Goal: Browse casually

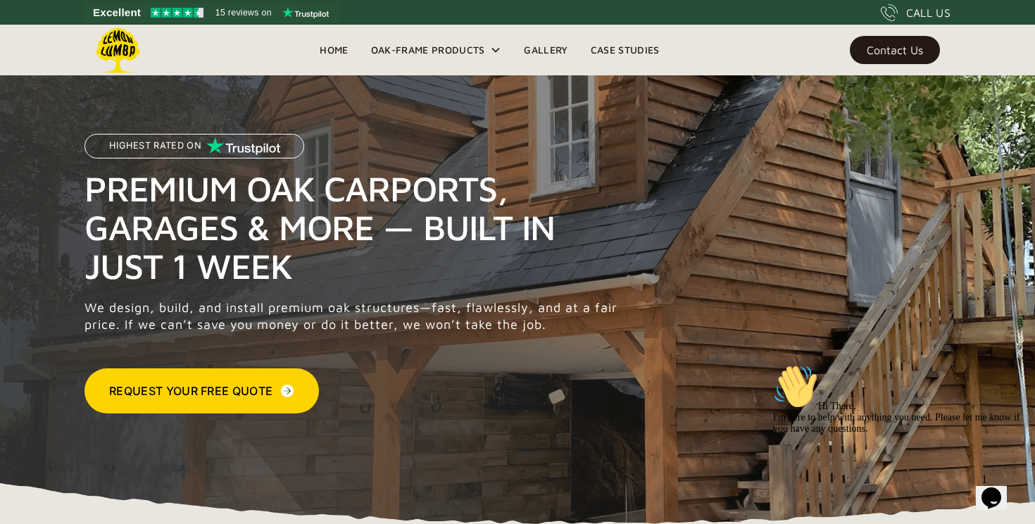
click at [547, 52] on link "Gallery" at bounding box center [546, 49] width 66 height 21
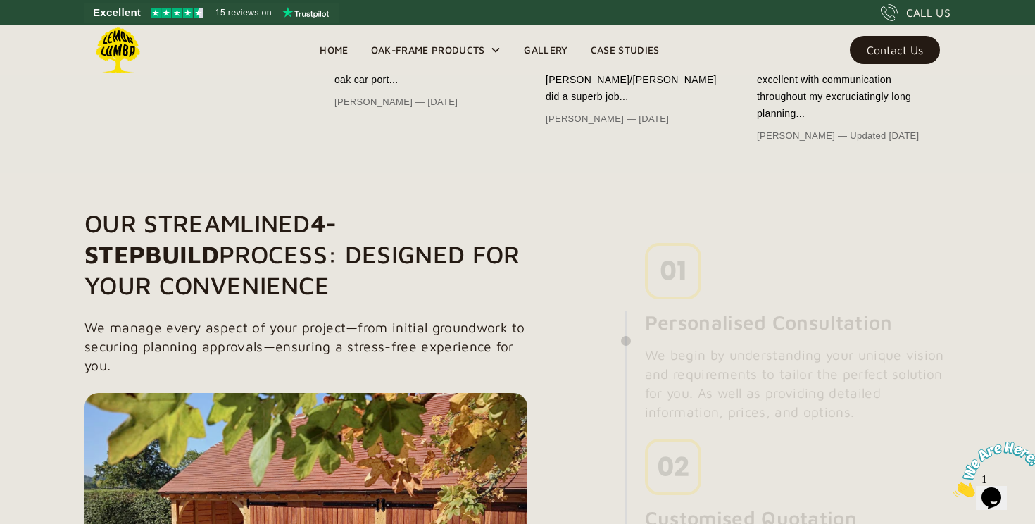
scroll to position [905, 0]
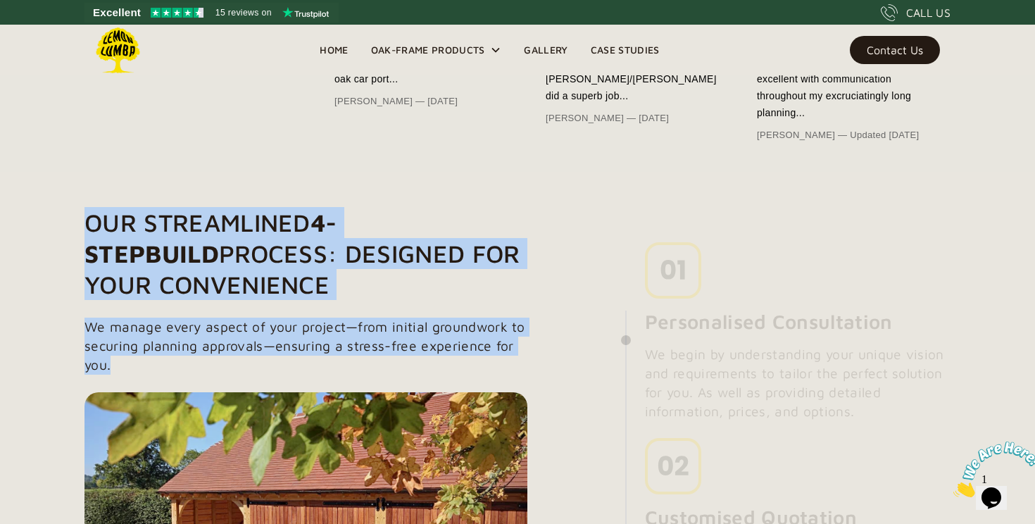
drag, startPoint x: 72, startPoint y: 215, endPoint x: 501, endPoint y: 372, distance: 457.3
click at [501, 372] on p "We manage every aspect of your project—from initial groundwork to securing plan…" at bounding box center [305, 346] width 443 height 57
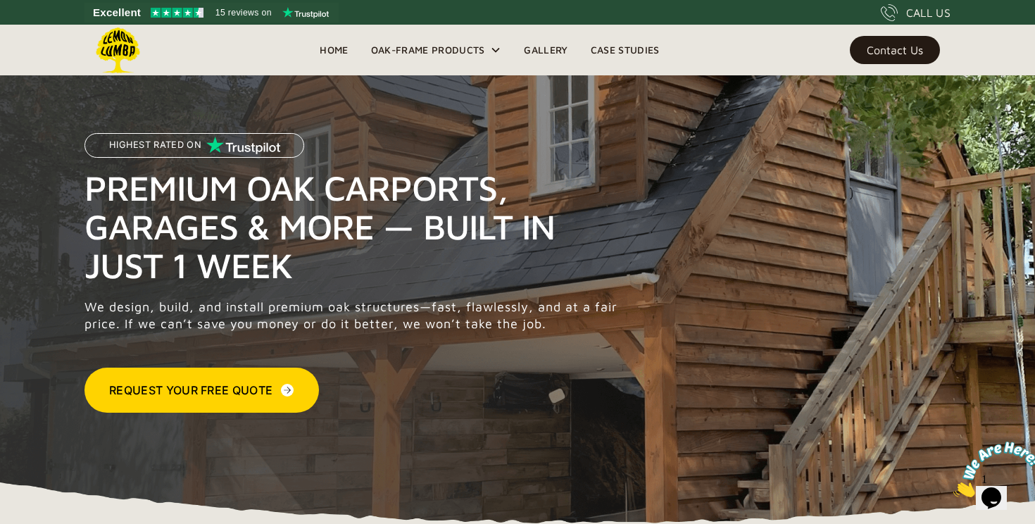
scroll to position [0, 0]
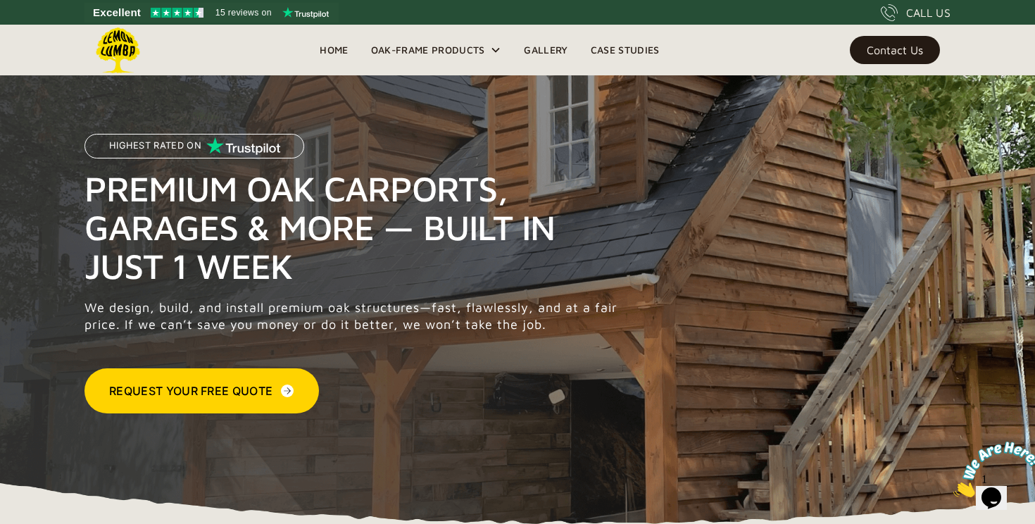
click at [572, 49] on link "Gallery" at bounding box center [546, 49] width 66 height 21
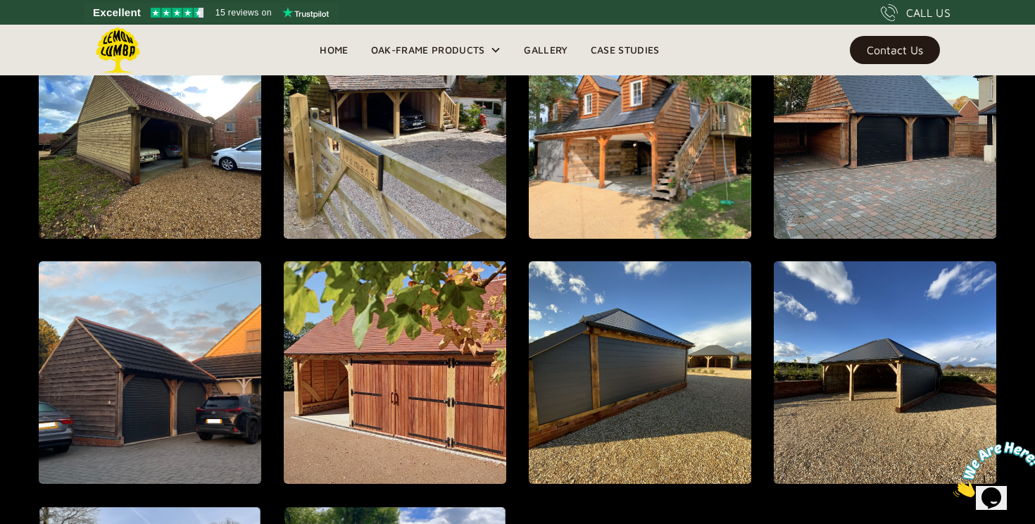
scroll to position [1346, 0]
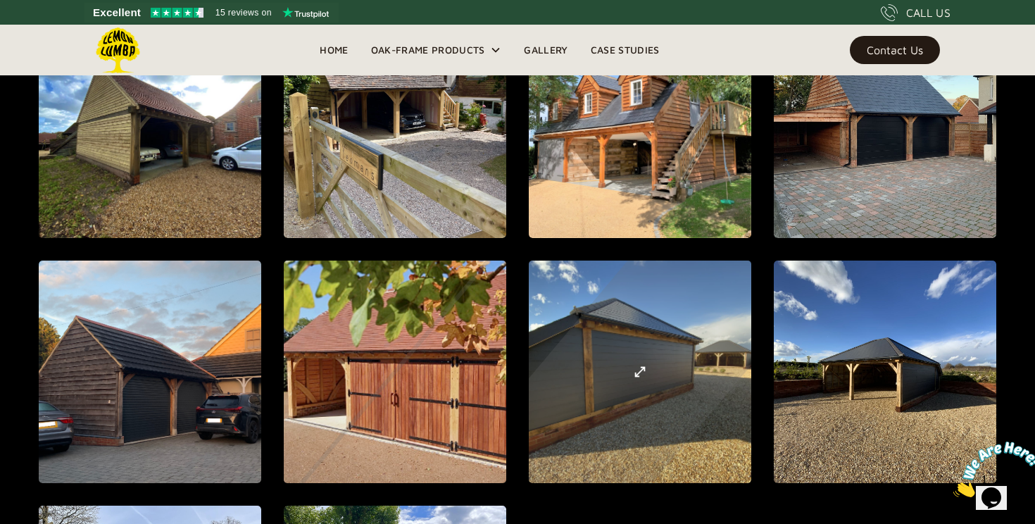
click at [673, 374] on div "open lightbox" at bounding box center [639, 371] width 553 height 615
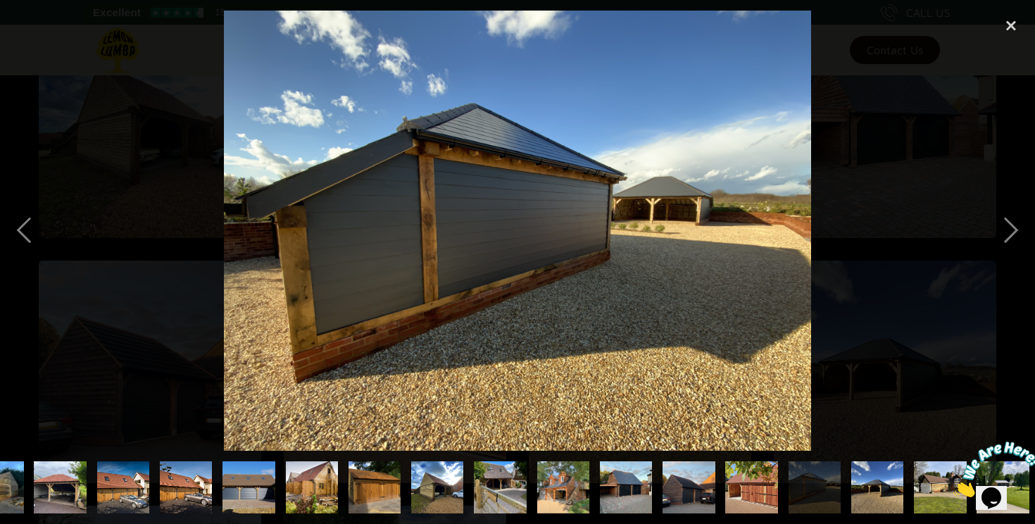
scroll to position [0, 358]
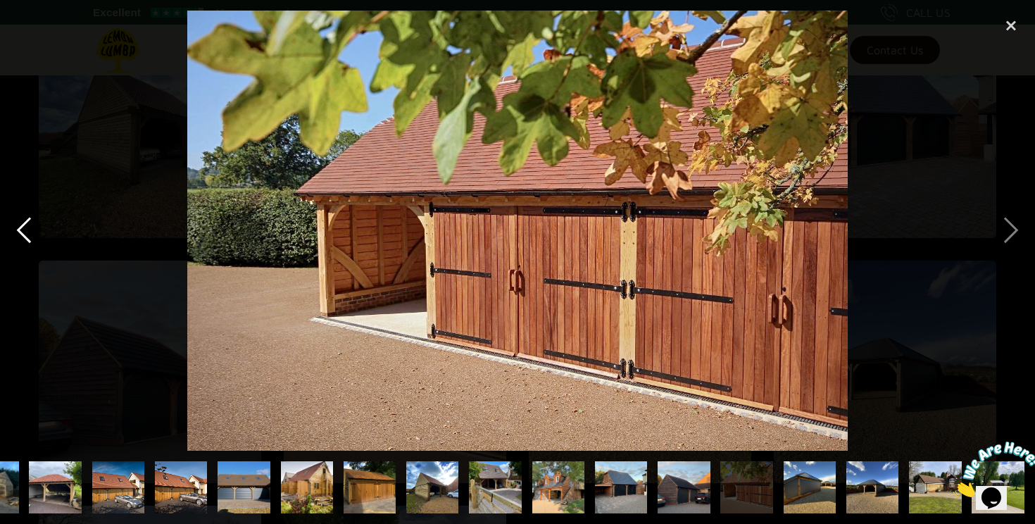
click at [27, 237] on div "previous image" at bounding box center [24, 231] width 48 height 440
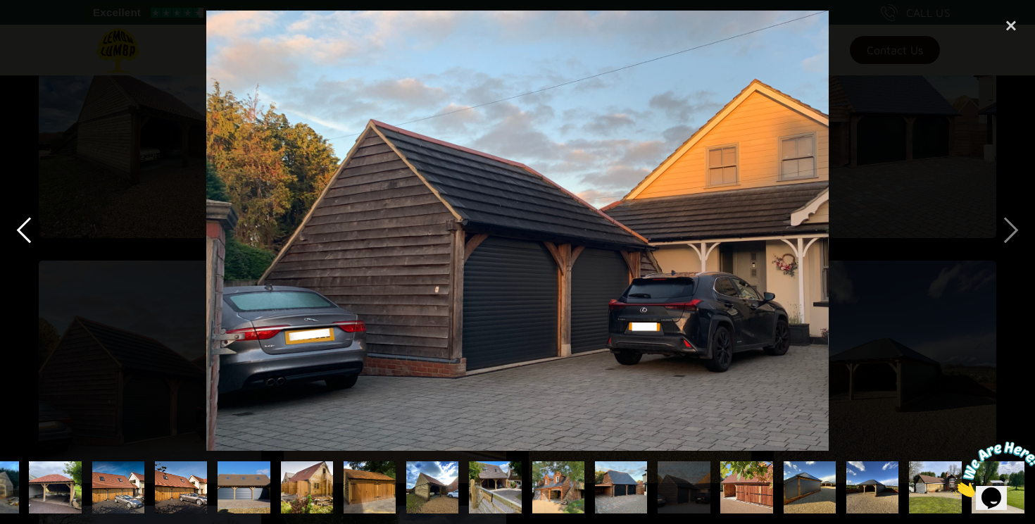
click at [27, 237] on div "previous image" at bounding box center [24, 231] width 48 height 440
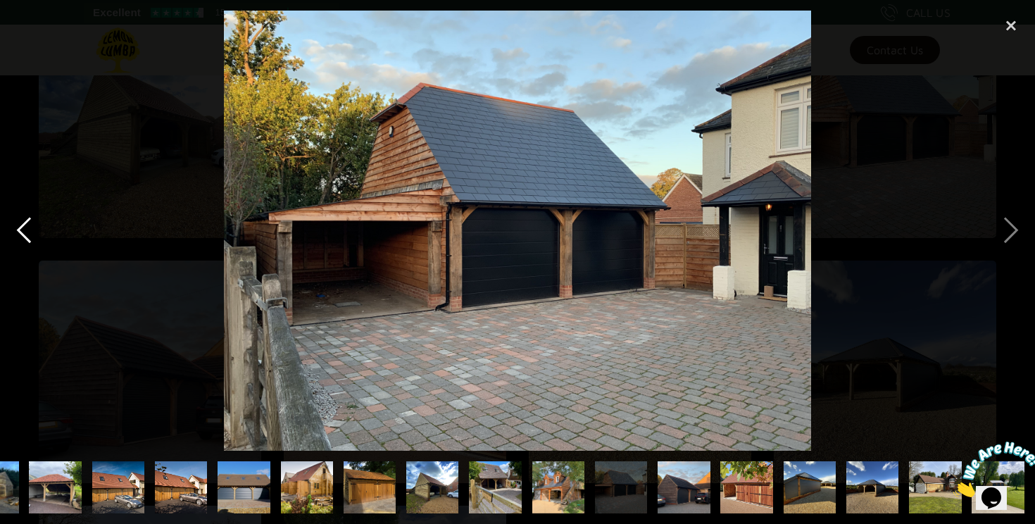
click at [27, 237] on div "previous image" at bounding box center [24, 231] width 48 height 440
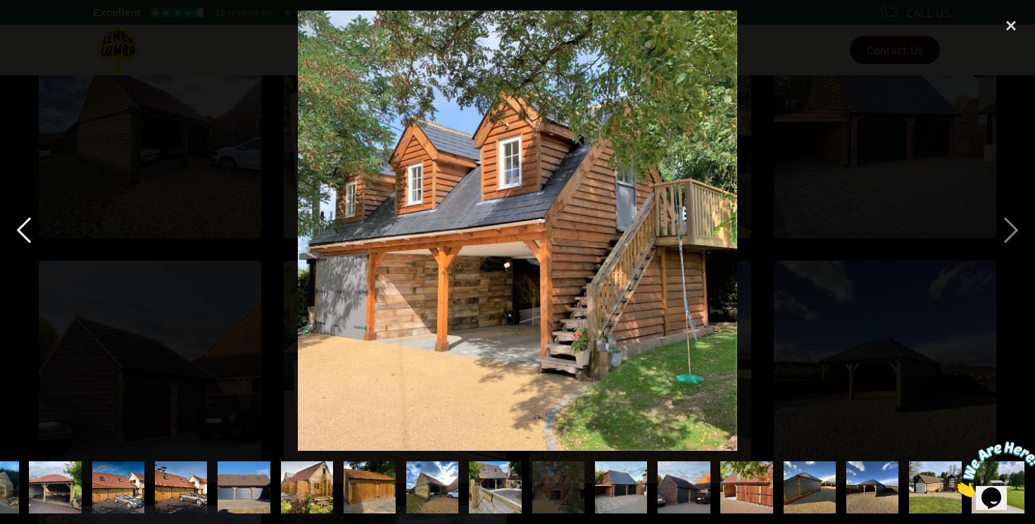
click at [27, 237] on div "previous image" at bounding box center [24, 231] width 48 height 440
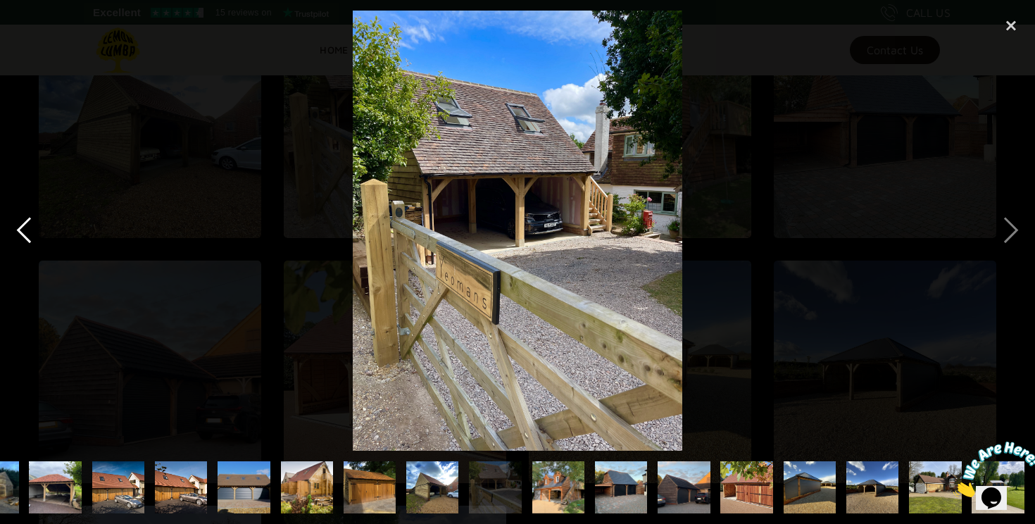
click at [27, 236] on div "previous image" at bounding box center [24, 231] width 48 height 440
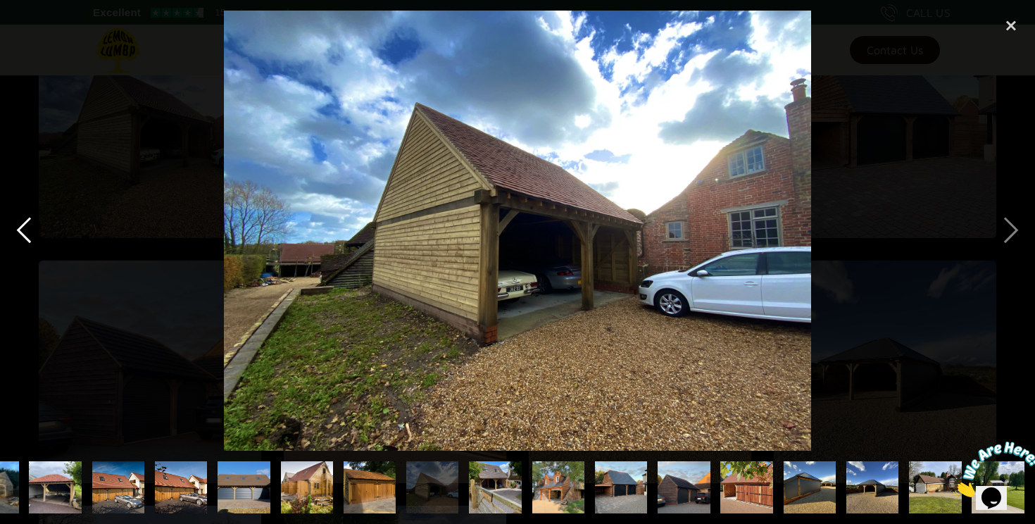
click at [27, 232] on div "previous image" at bounding box center [24, 231] width 48 height 440
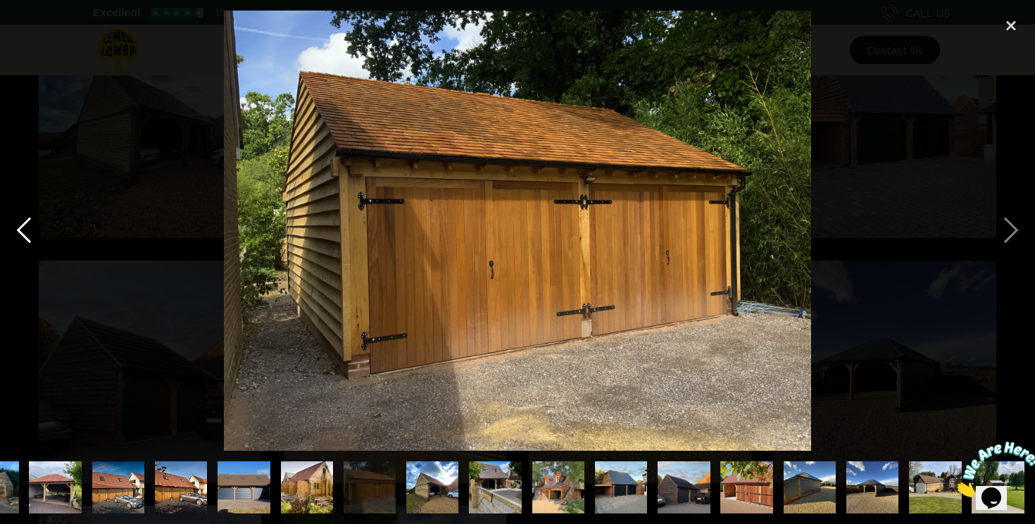
click at [27, 232] on div "previous image" at bounding box center [24, 231] width 48 height 440
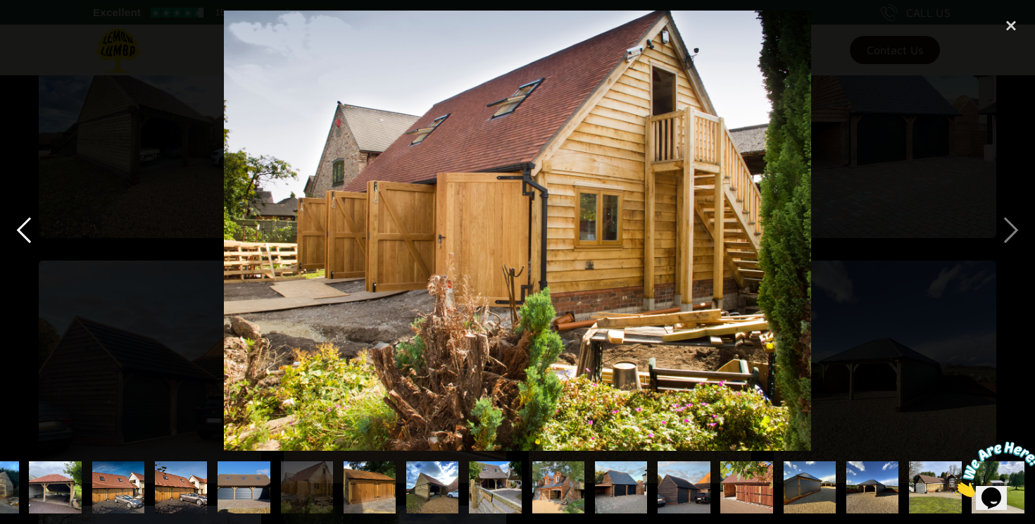
click at [27, 232] on div "previous image" at bounding box center [24, 231] width 48 height 440
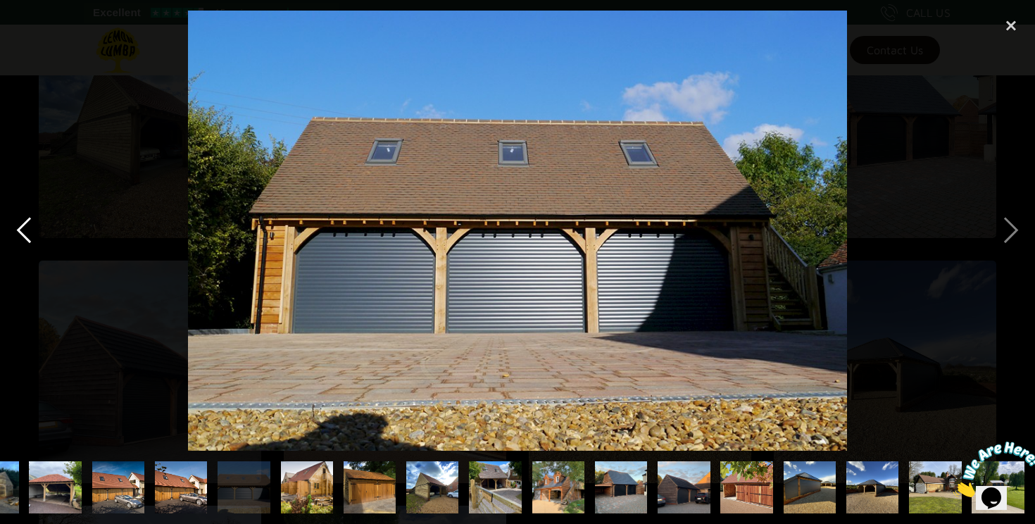
click at [27, 232] on div "previous image" at bounding box center [24, 231] width 48 height 440
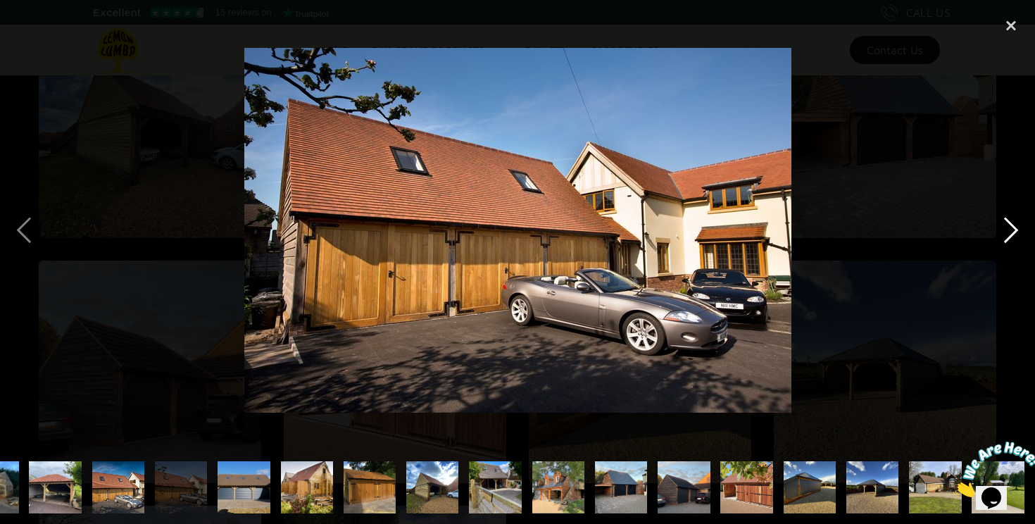
click at [1013, 249] on div "next image" at bounding box center [1011, 231] width 48 height 440
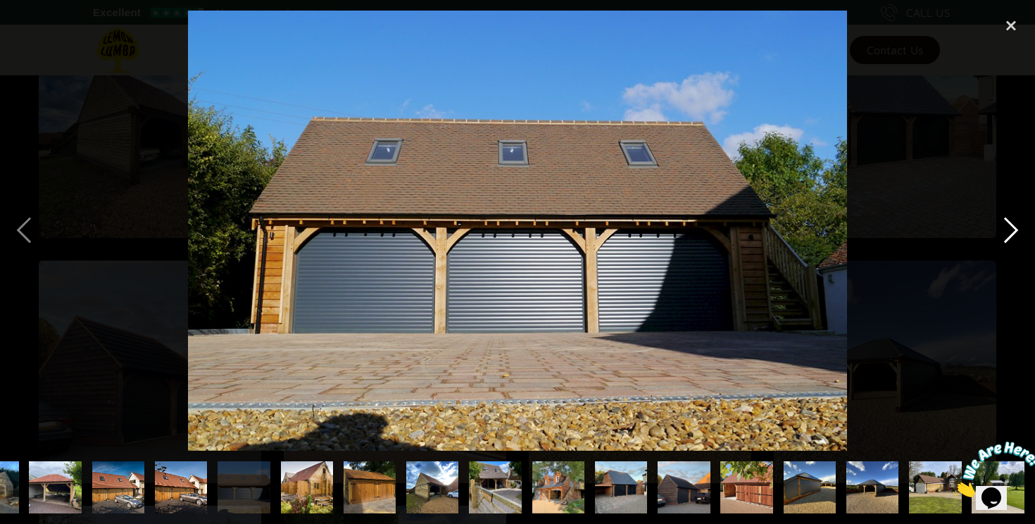
click at [1013, 249] on div "next image" at bounding box center [1011, 231] width 48 height 440
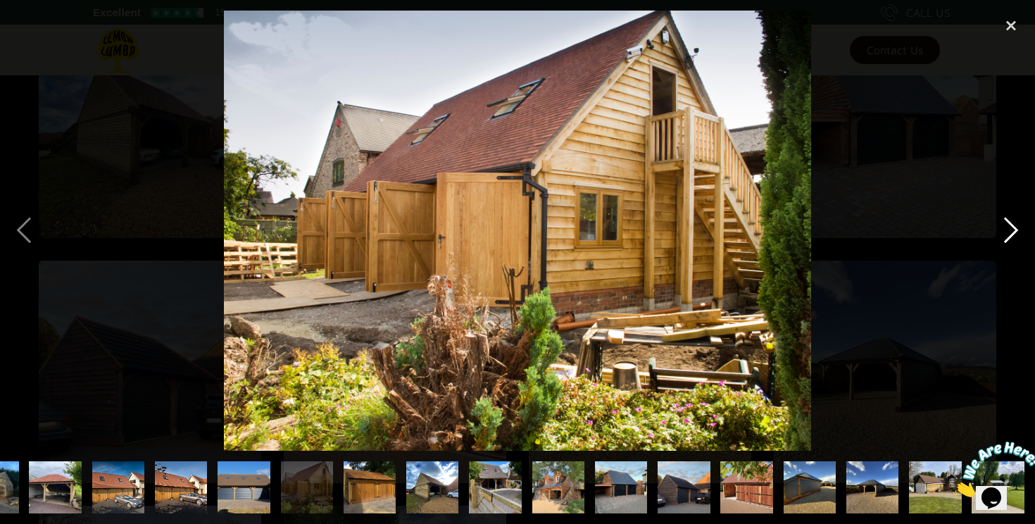
click at [1013, 249] on div "next image" at bounding box center [1011, 231] width 48 height 440
drag, startPoint x: 346, startPoint y: 334, endPoint x: 820, endPoint y: 7, distance: 576.0
click at [1008, 17] on div "close lightbox" at bounding box center [1011, 26] width 48 height 31
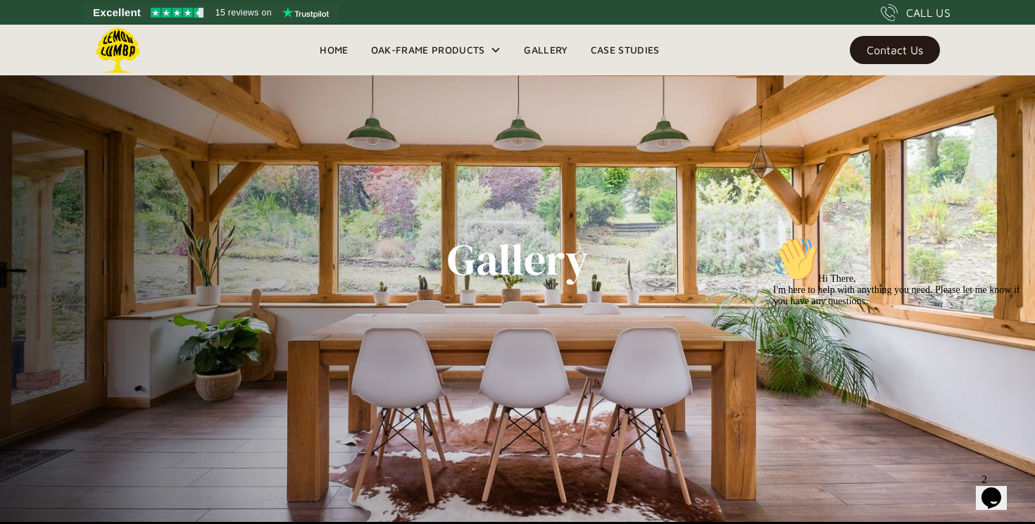
scroll to position [0, 0]
